Goal: Find specific page/section: Find specific page/section

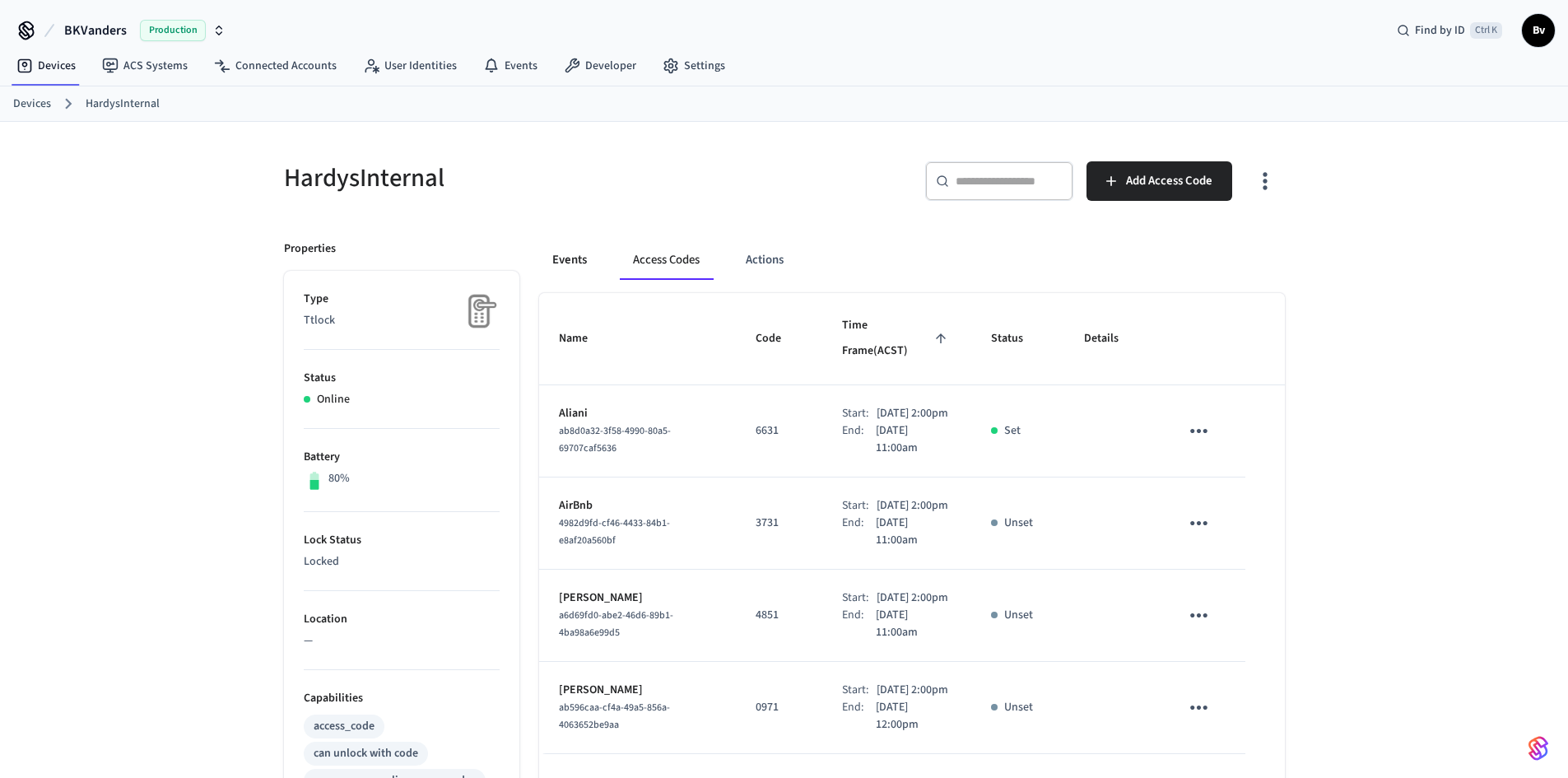
click at [571, 263] on button "Events" at bounding box center [569, 260] width 61 height 39
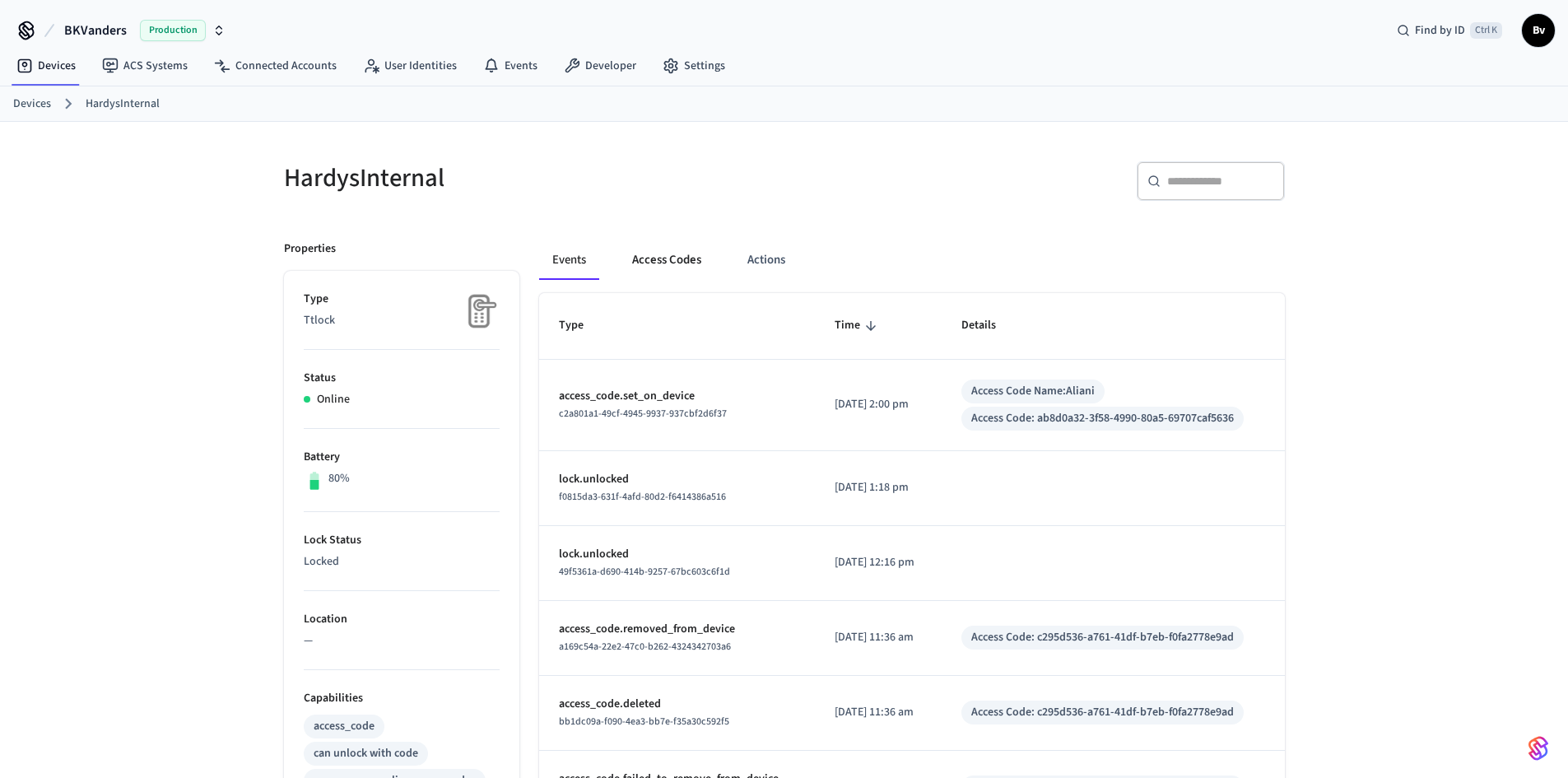
click at [661, 264] on button "Access Codes" at bounding box center [667, 260] width 96 height 39
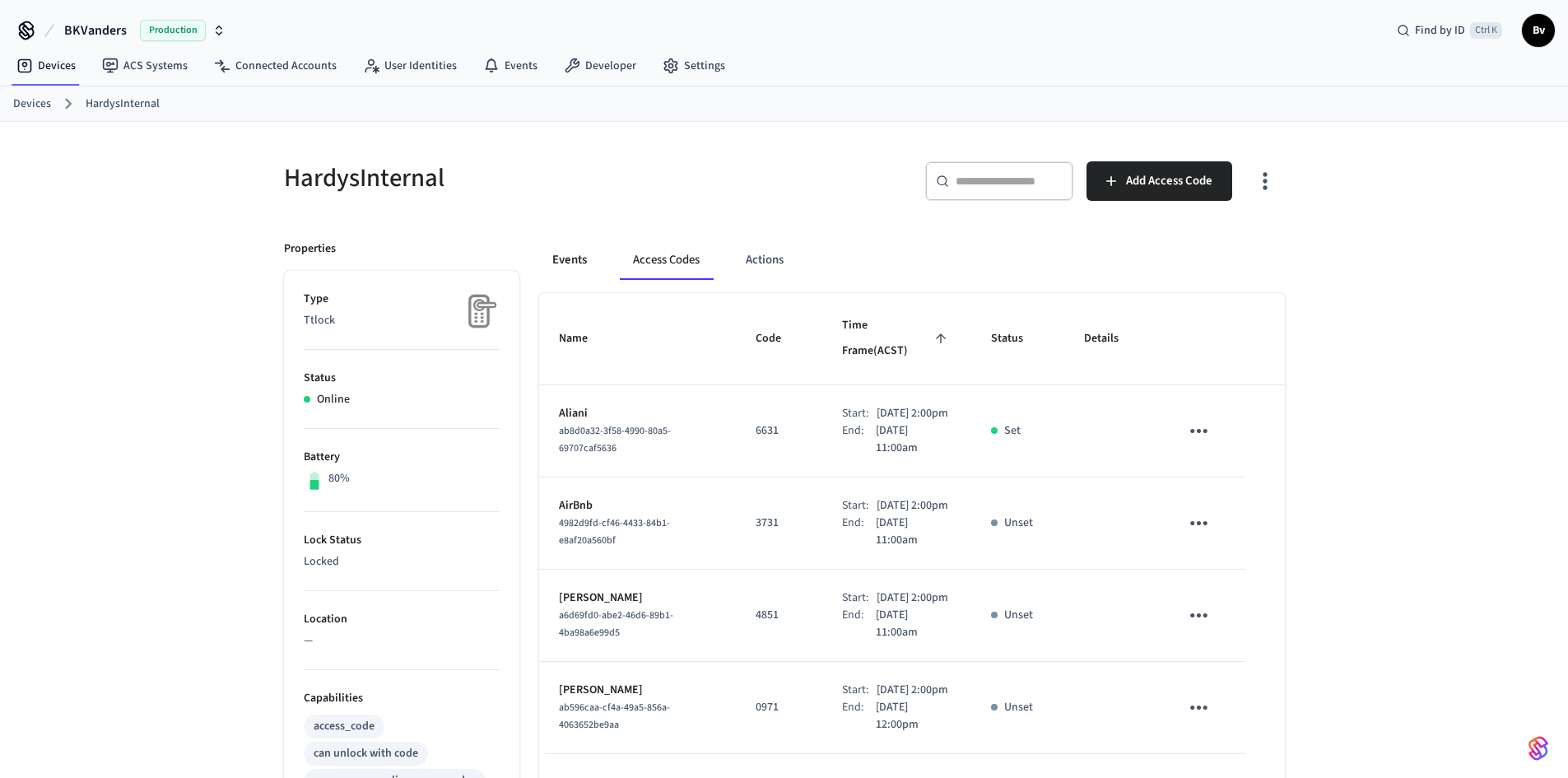
click at [568, 255] on button "Events" at bounding box center [569, 260] width 61 height 39
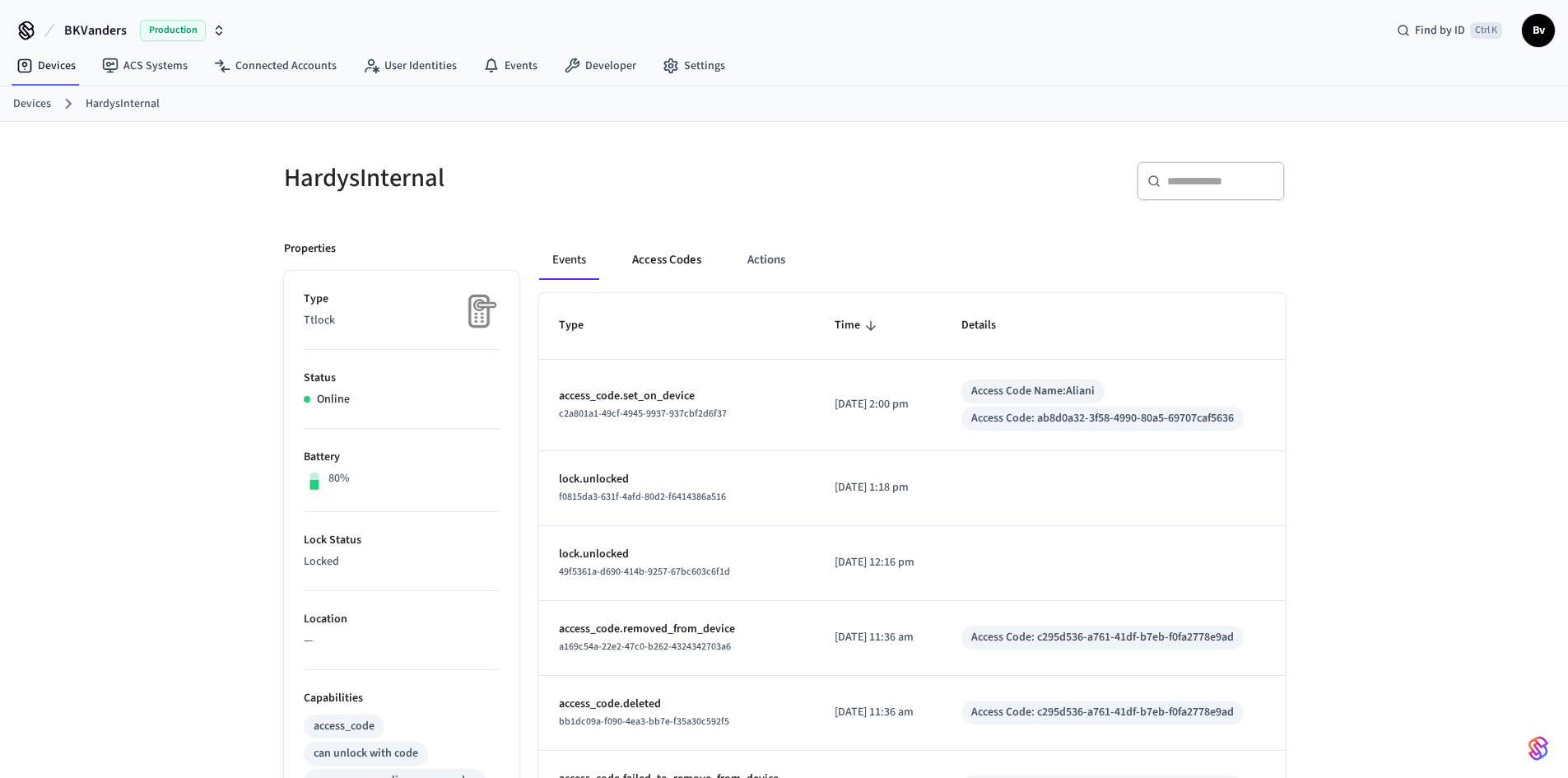
click at [665, 258] on button "Access Codes" at bounding box center [667, 260] width 96 height 39
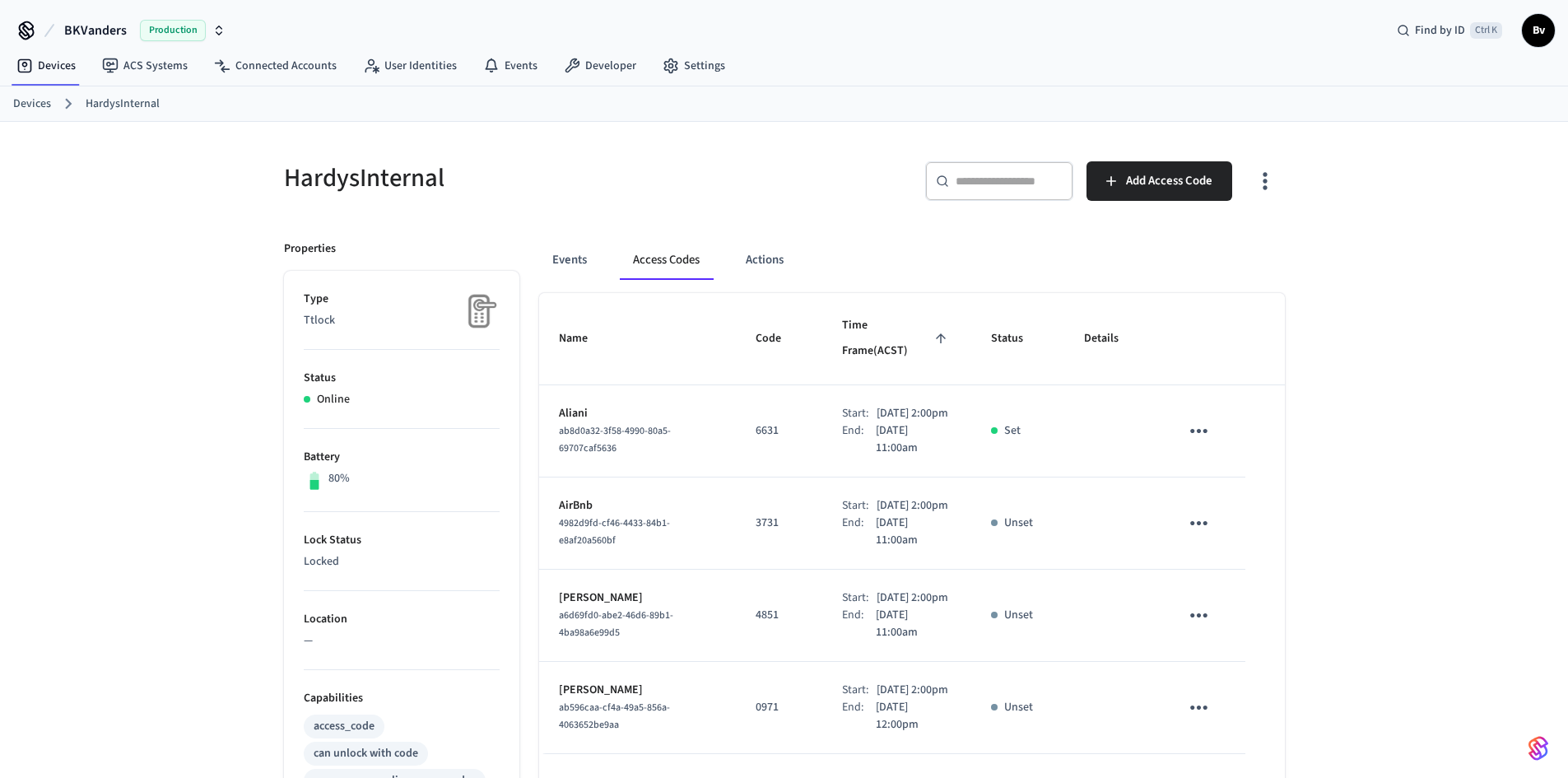
click at [33, 105] on link "Devices" at bounding box center [32, 105] width 38 height 17
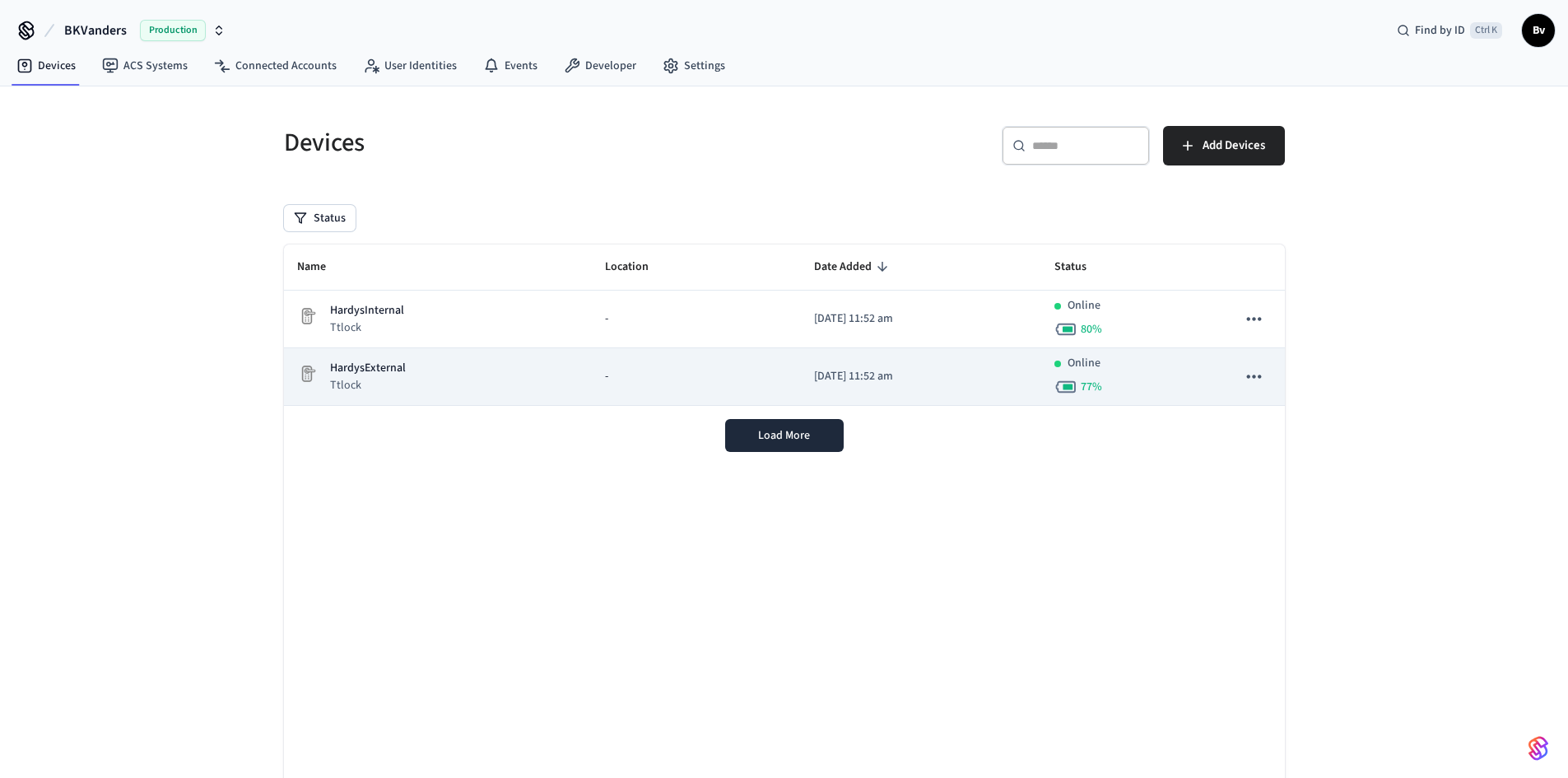
click at [376, 370] on p "HardysExternal" at bounding box center [367, 368] width 75 height 17
